Goal: Navigation & Orientation: Go to known website

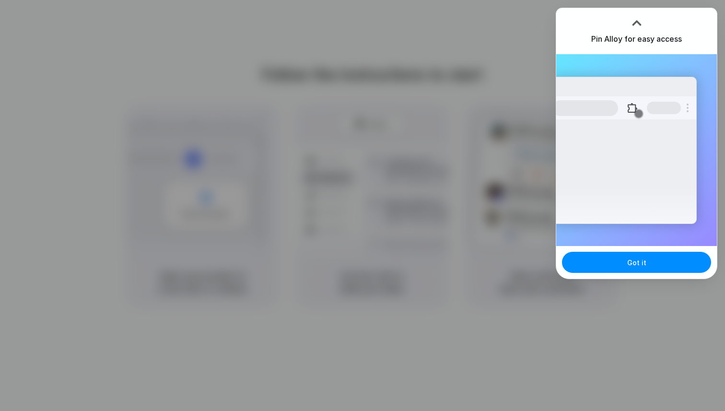
click at [671, 250] on div "Got it" at bounding box center [636, 262] width 161 height 33
click at [669, 258] on button "Got it" at bounding box center [636, 262] width 149 height 21
